Goal: Task Accomplishment & Management: Use online tool/utility

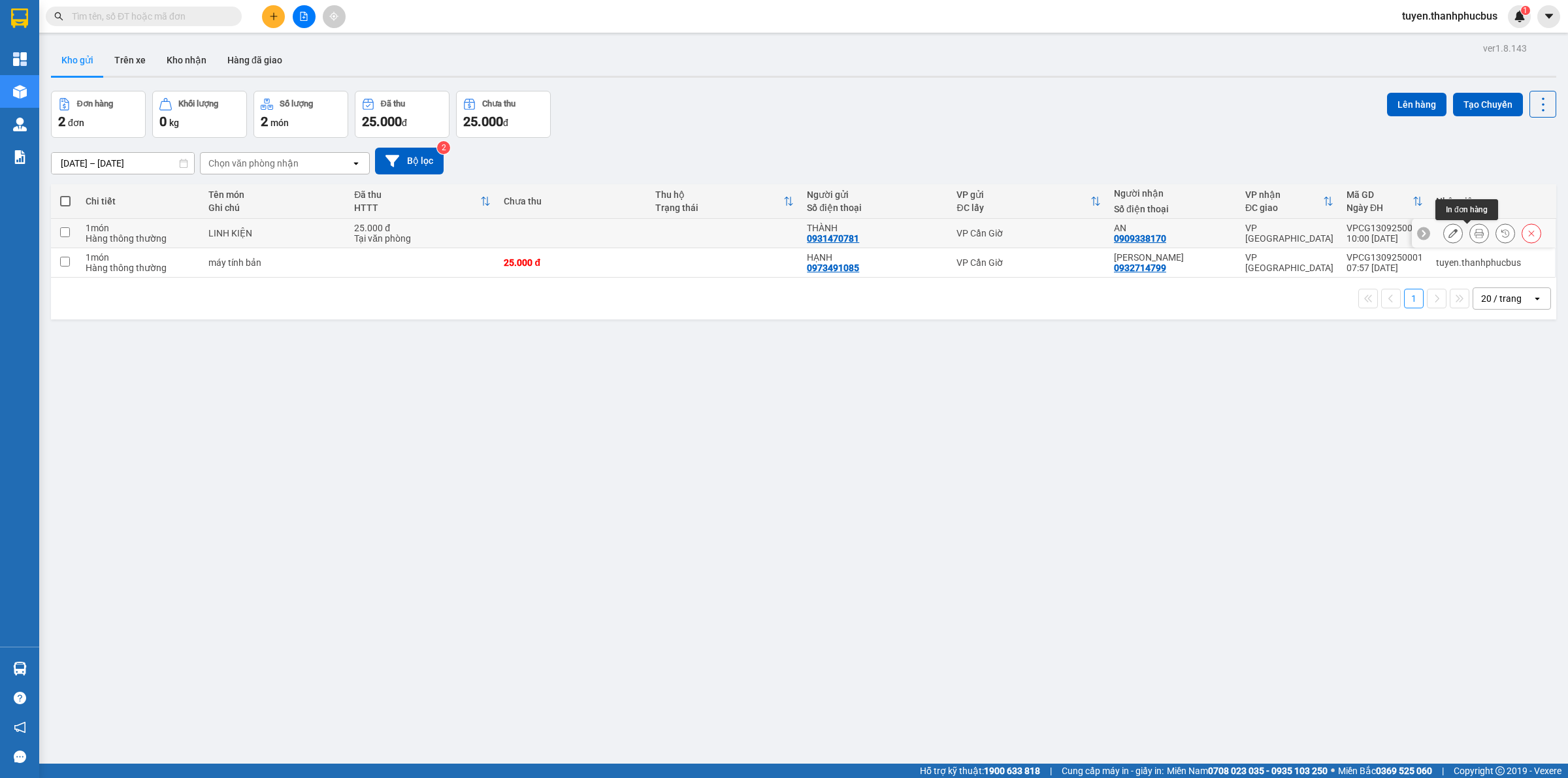
click at [1475, 233] on icon at bounding box center [1479, 233] width 9 height 9
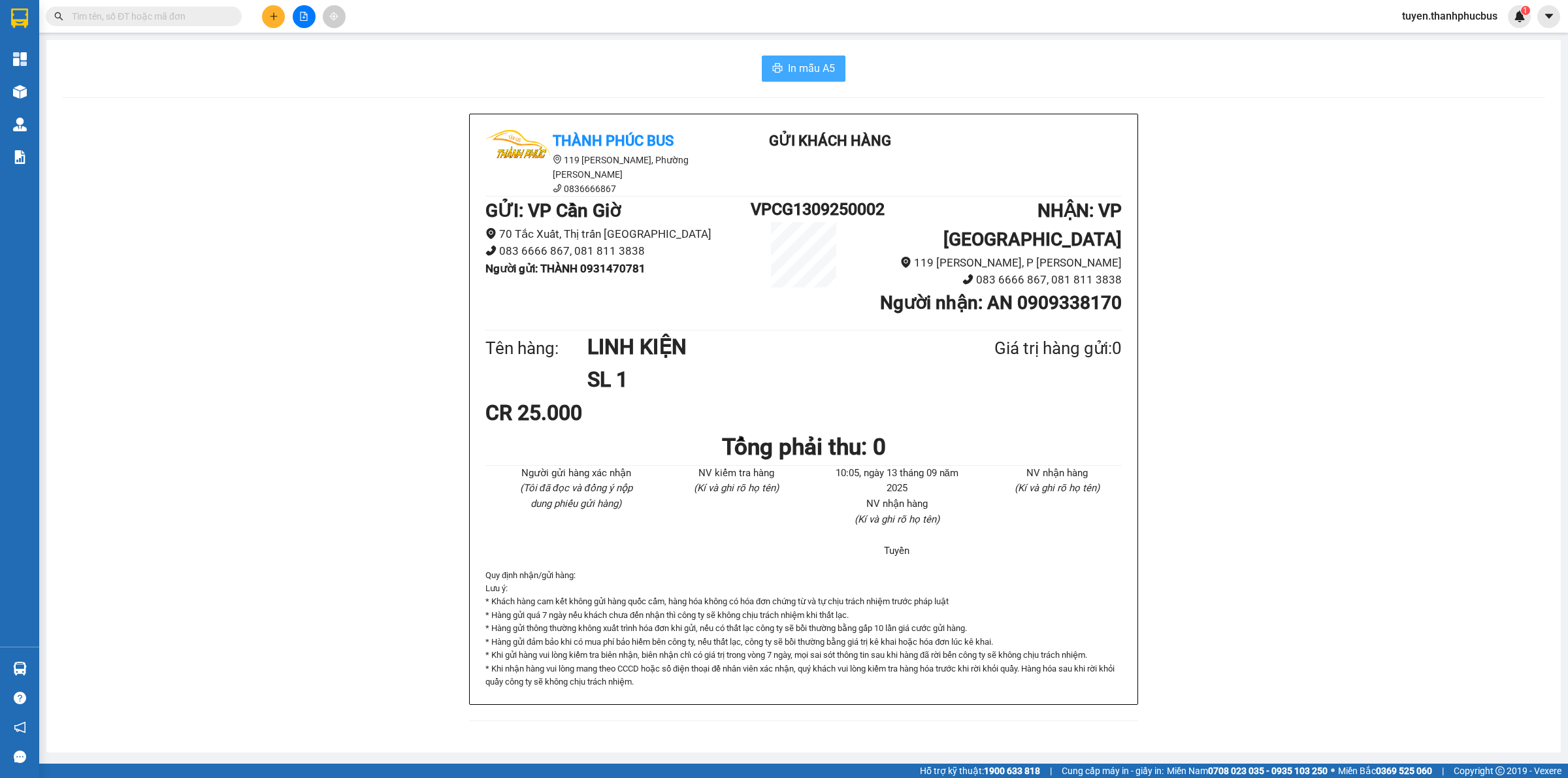
click at [811, 73] on span "In mẫu A5" at bounding box center [810, 68] width 47 height 17
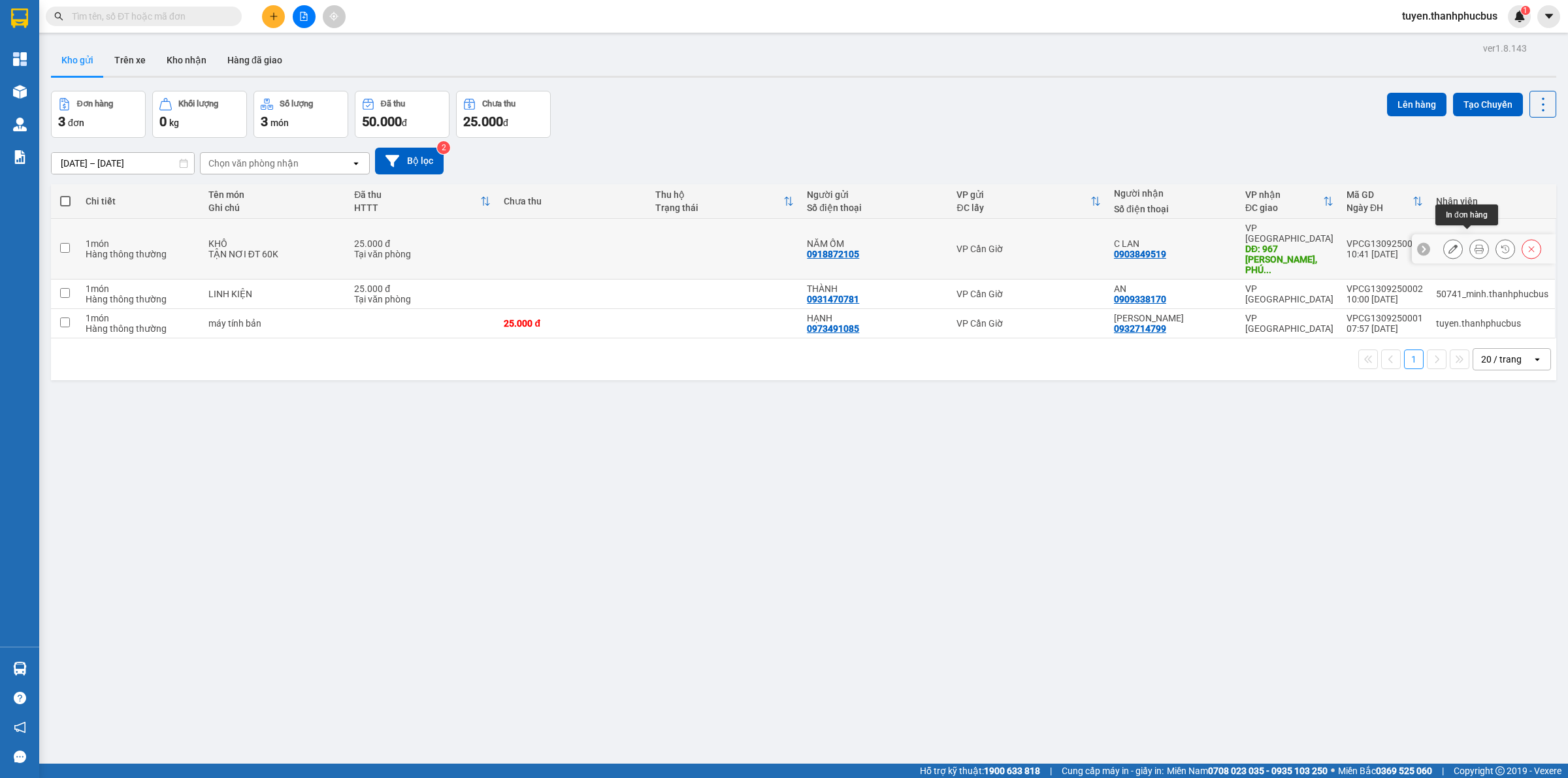
click at [1475, 244] on icon at bounding box center [1479, 248] width 9 height 9
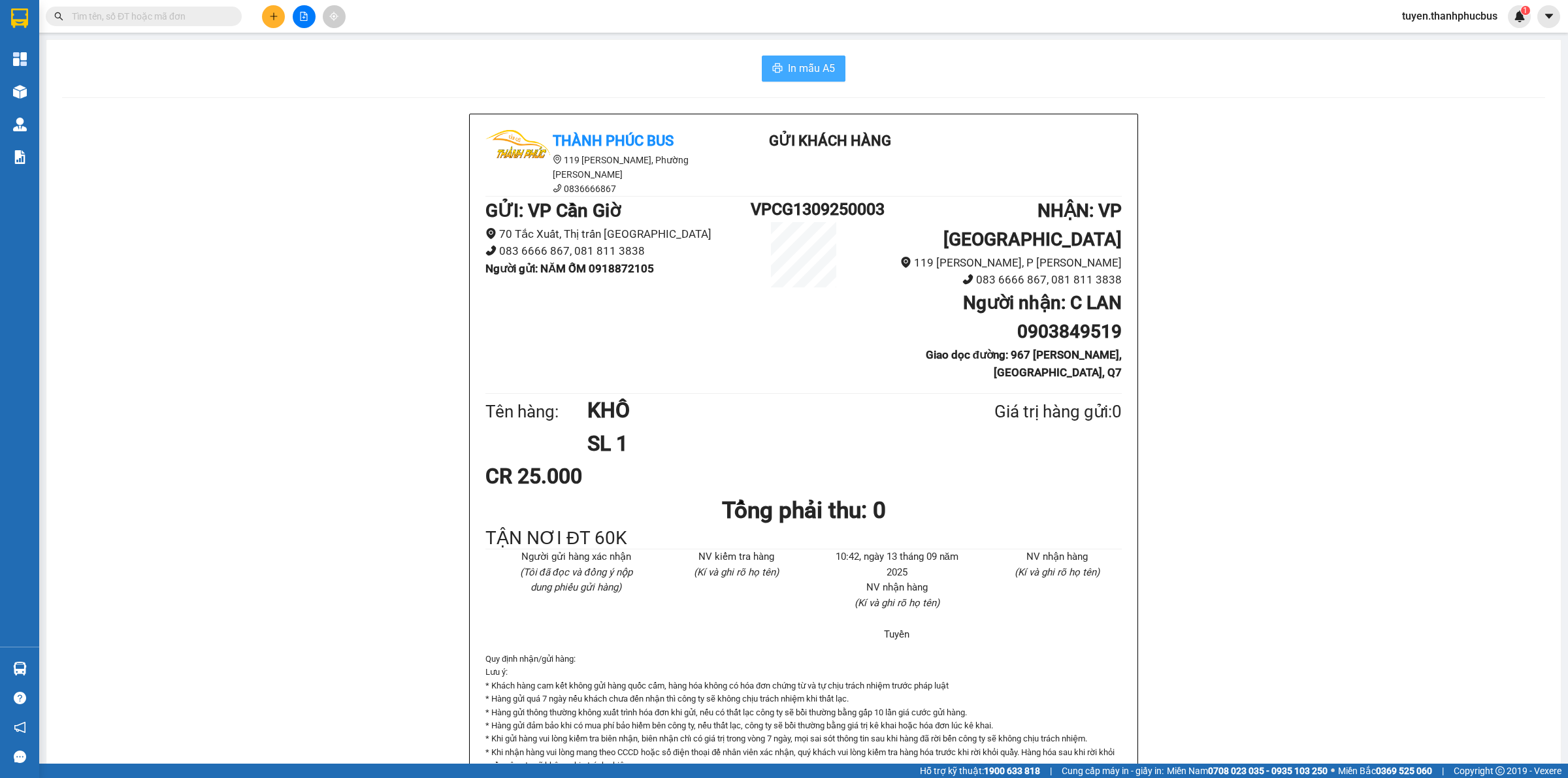
click at [797, 75] on span "In mẫu A5" at bounding box center [810, 68] width 47 height 17
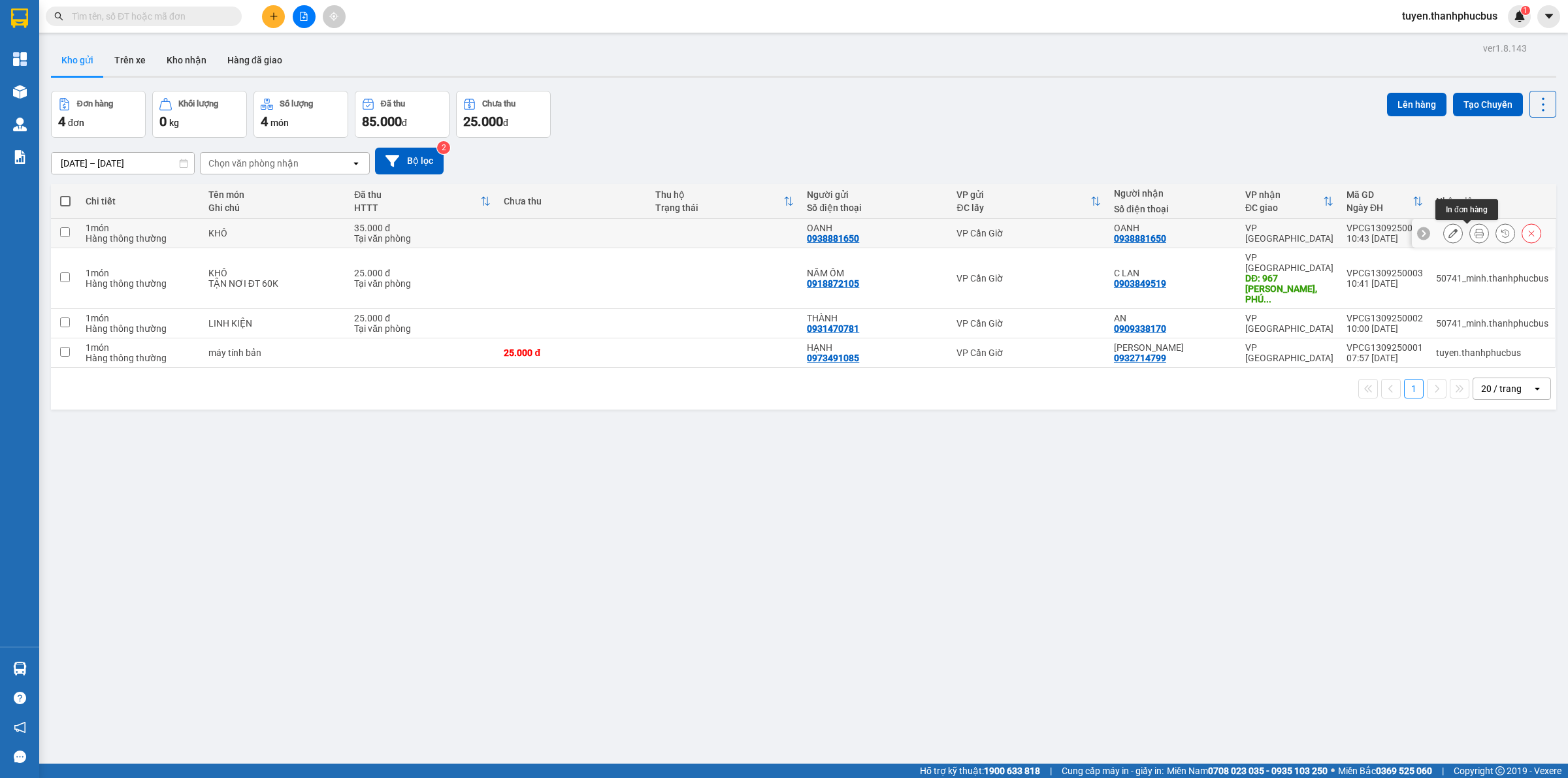
click at [1475, 232] on icon at bounding box center [1479, 233] width 9 height 9
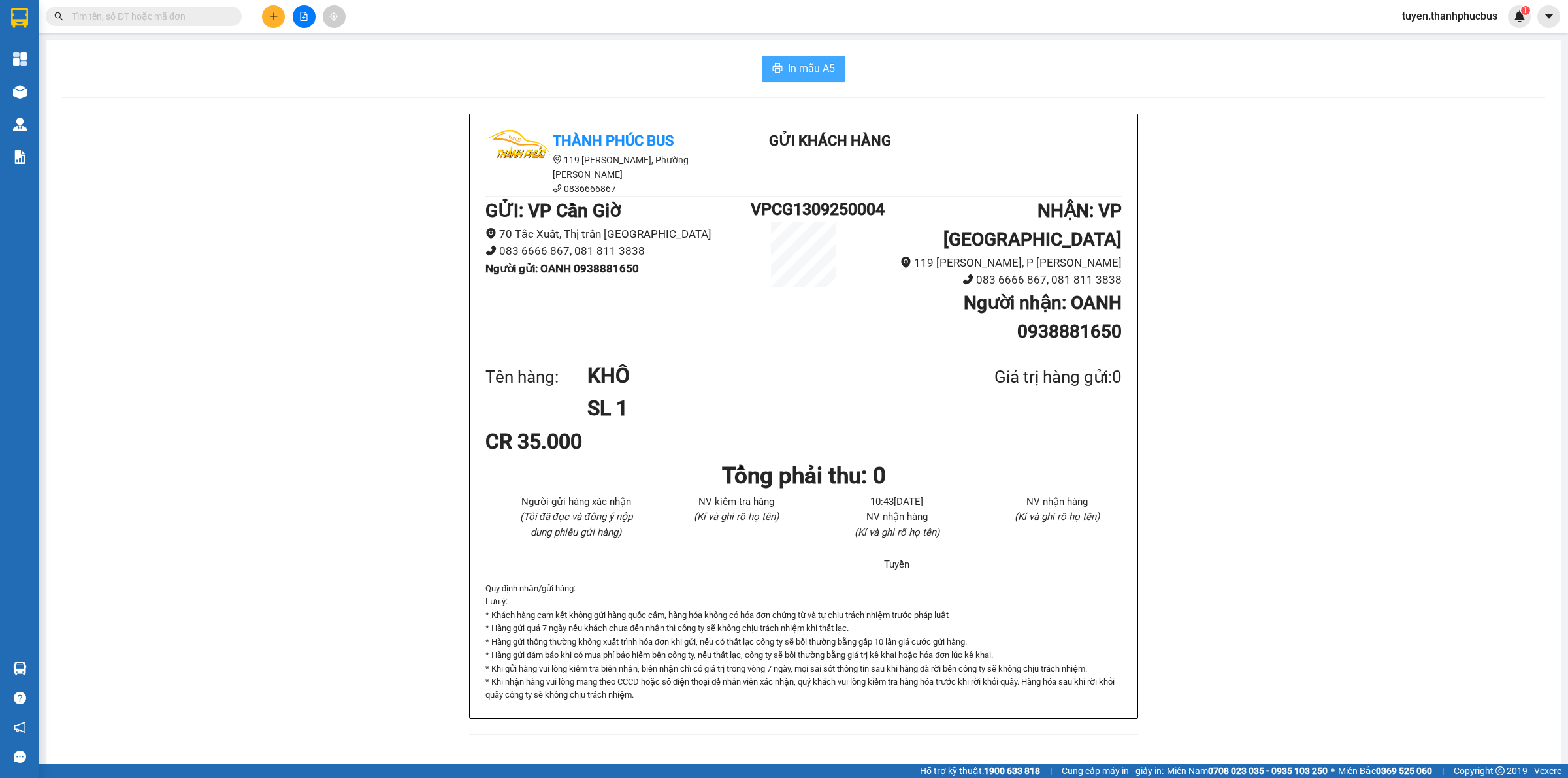
click at [803, 65] on span "In mẫu A5" at bounding box center [810, 68] width 47 height 17
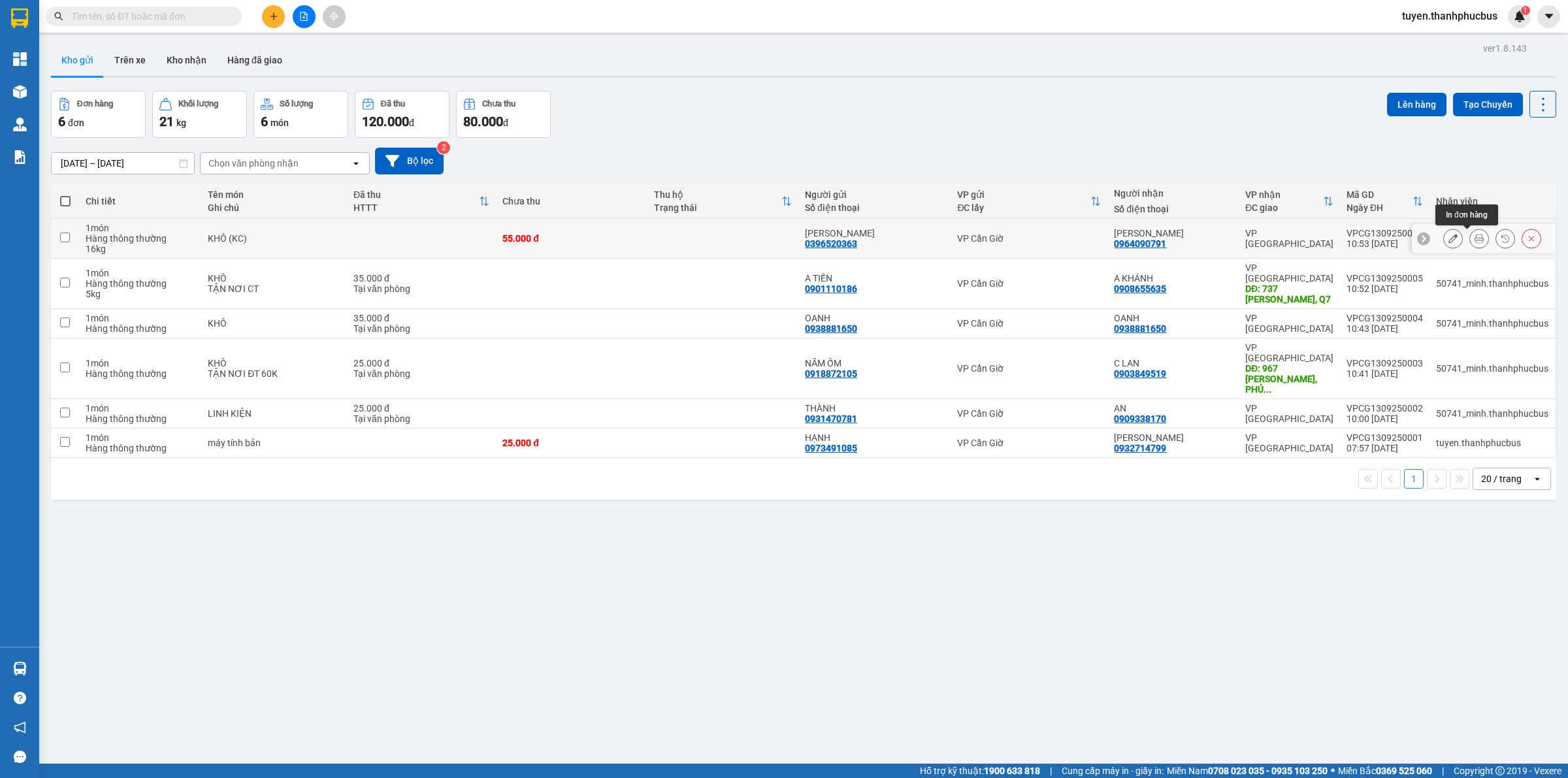
click at [1475, 239] on icon at bounding box center [1479, 238] width 9 height 9
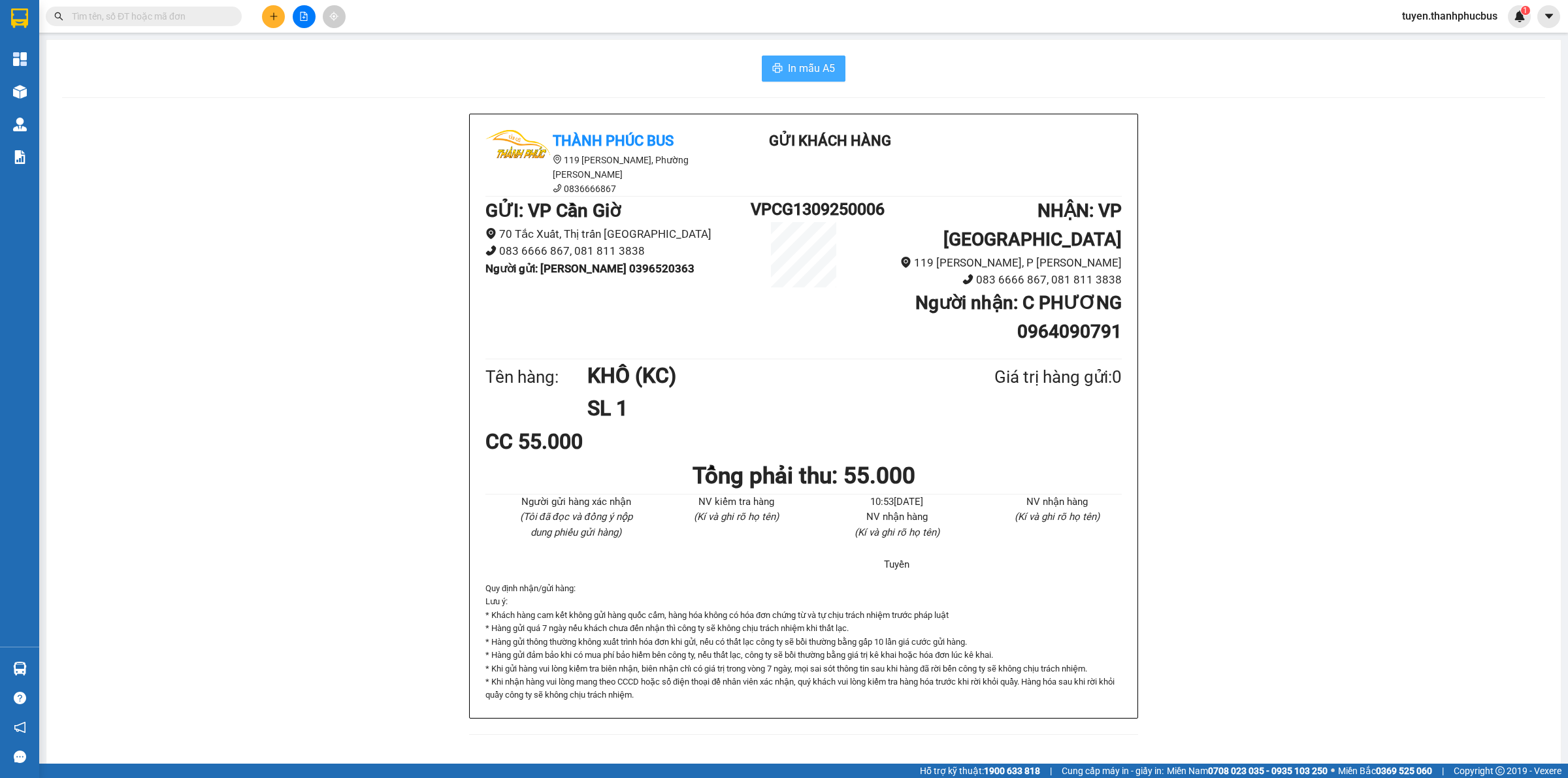
click at [804, 77] on span "In mẫu A5" at bounding box center [810, 68] width 47 height 17
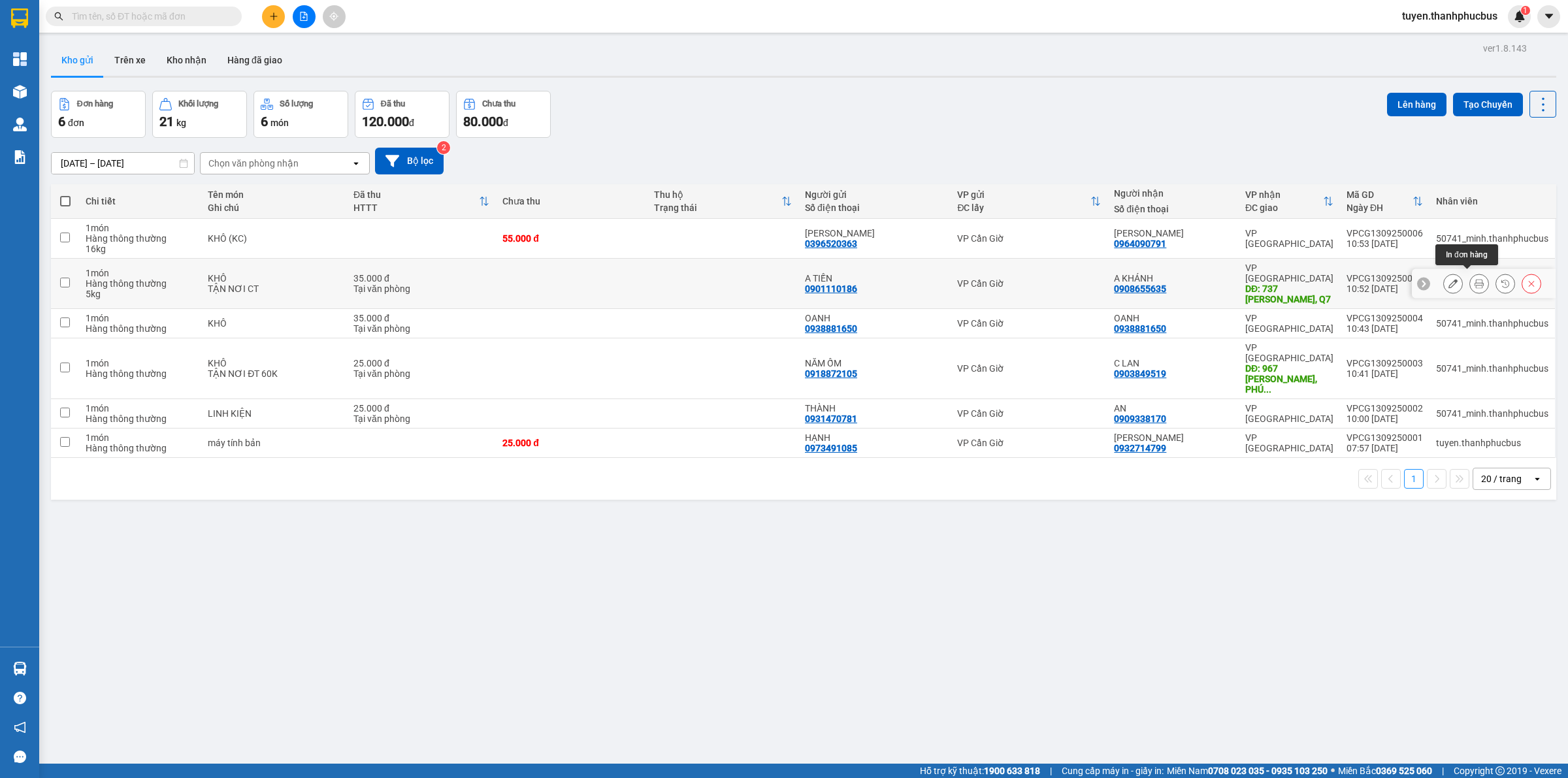
click at [1470, 285] on button at bounding box center [1479, 284] width 18 height 23
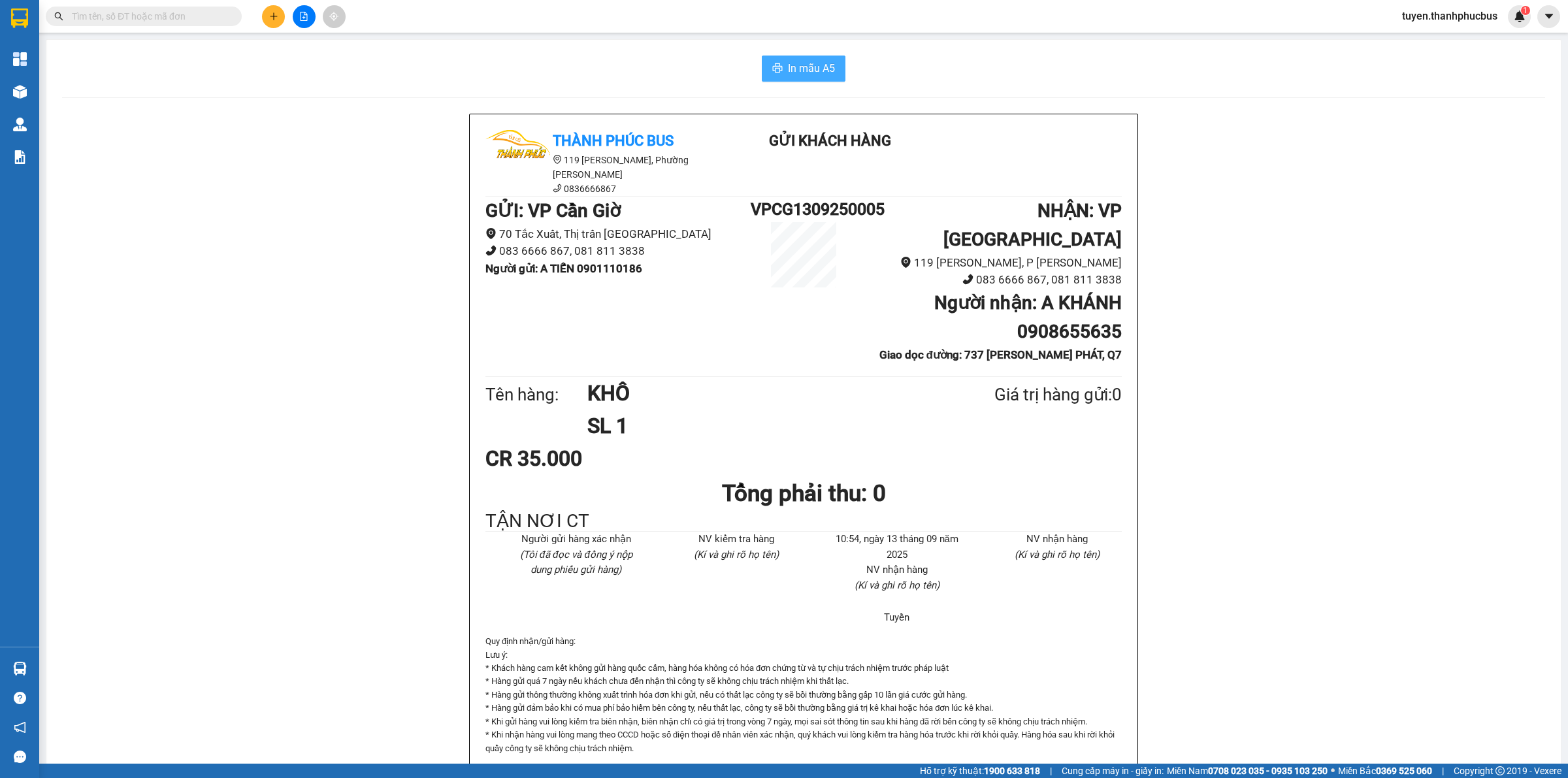
click at [797, 73] on span "In mẫu A5" at bounding box center [810, 68] width 47 height 17
